Goal: Task Accomplishment & Management: Complete application form

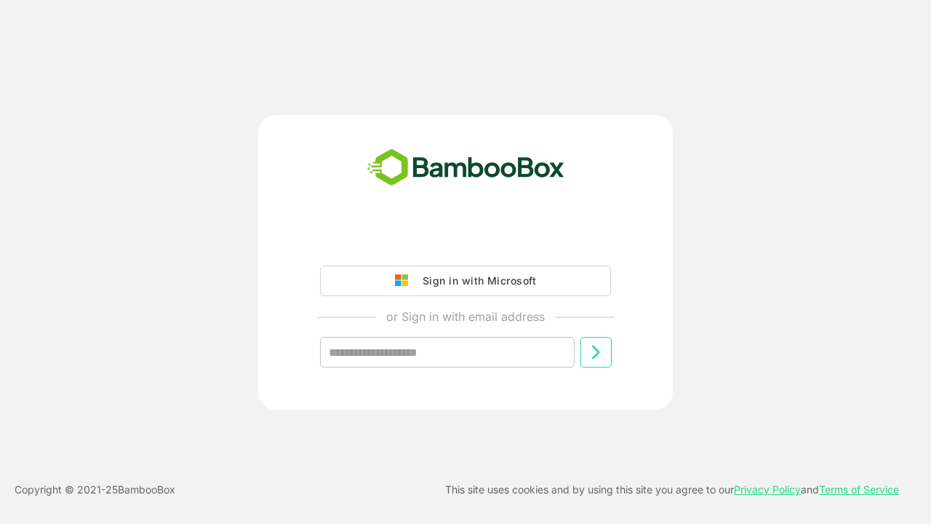
type input "**********"
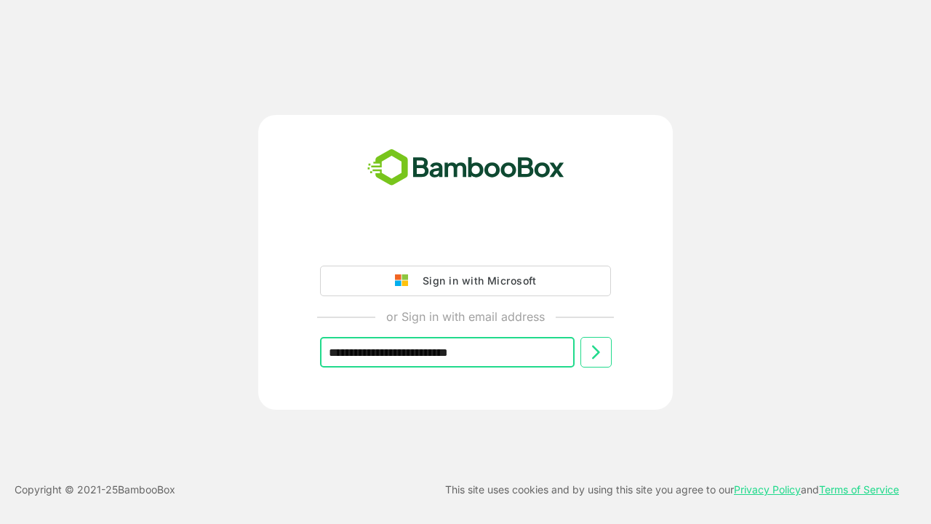
click at [596, 352] on icon at bounding box center [595, 351] width 17 height 17
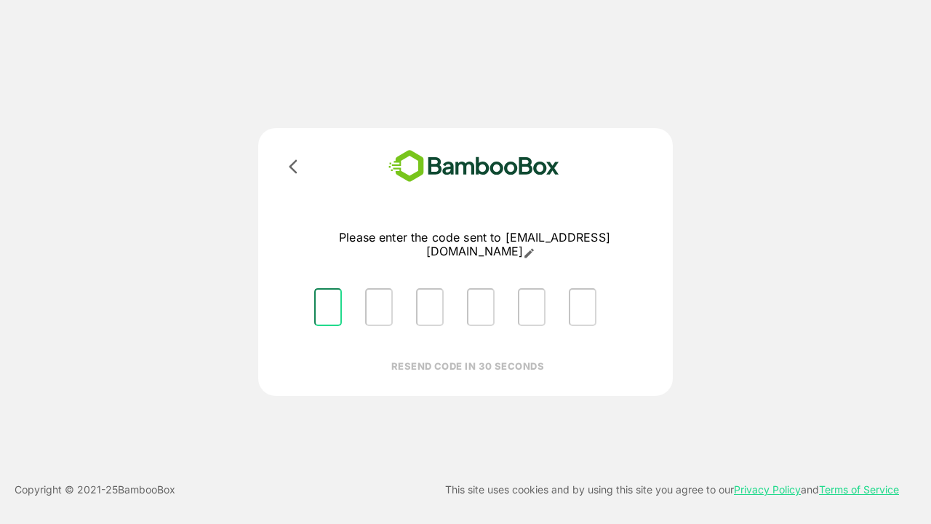
type input "*"
